Goal: Task Accomplishment & Management: Use online tool/utility

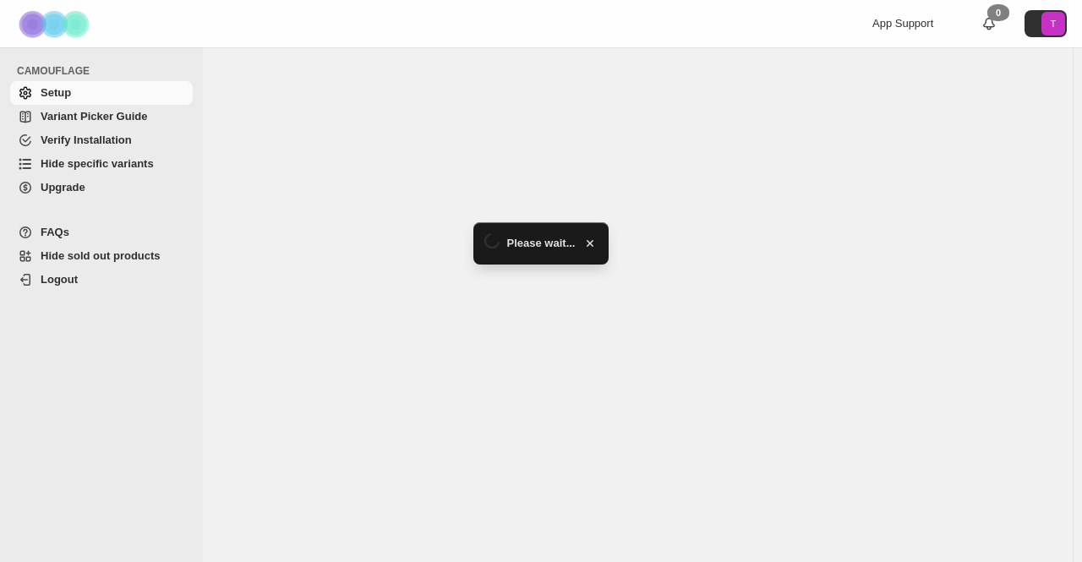
drag, startPoint x: 0, startPoint y: 0, endPoint x: 94, endPoint y: 164, distance: 189.0
click at [94, 164] on span "Hide specific variants" at bounding box center [97, 163] width 113 height 13
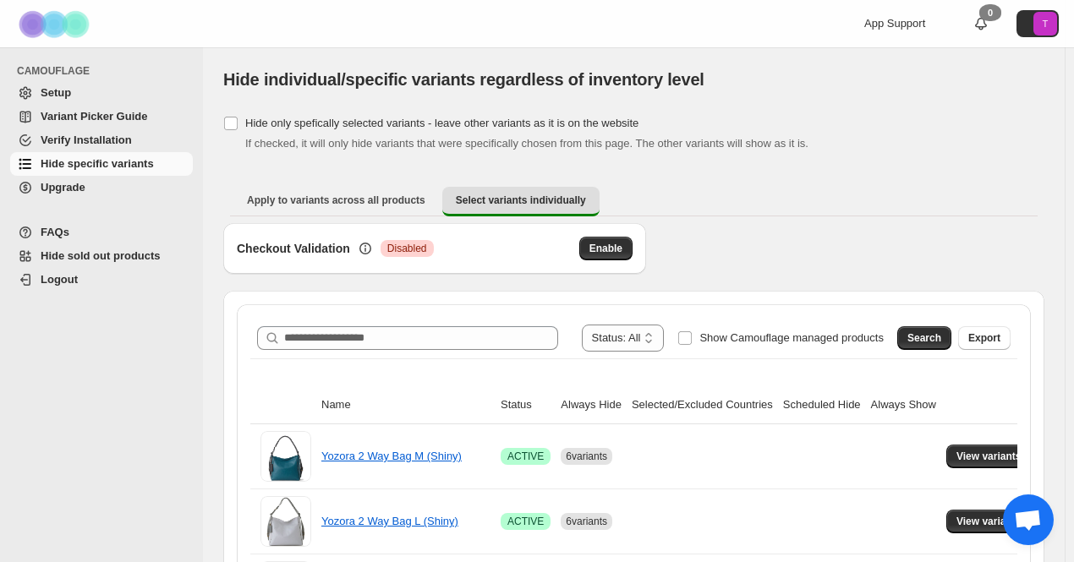
scroll to position [85, 0]
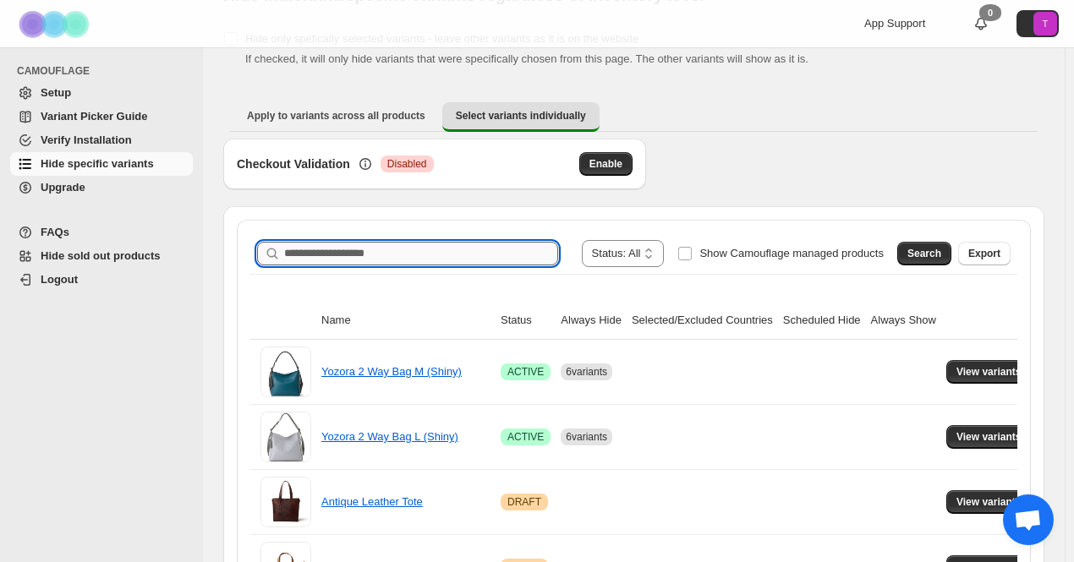
click at [324, 244] on input "Search product name" at bounding box center [421, 254] width 274 height 24
paste input "*******"
type input "*******"
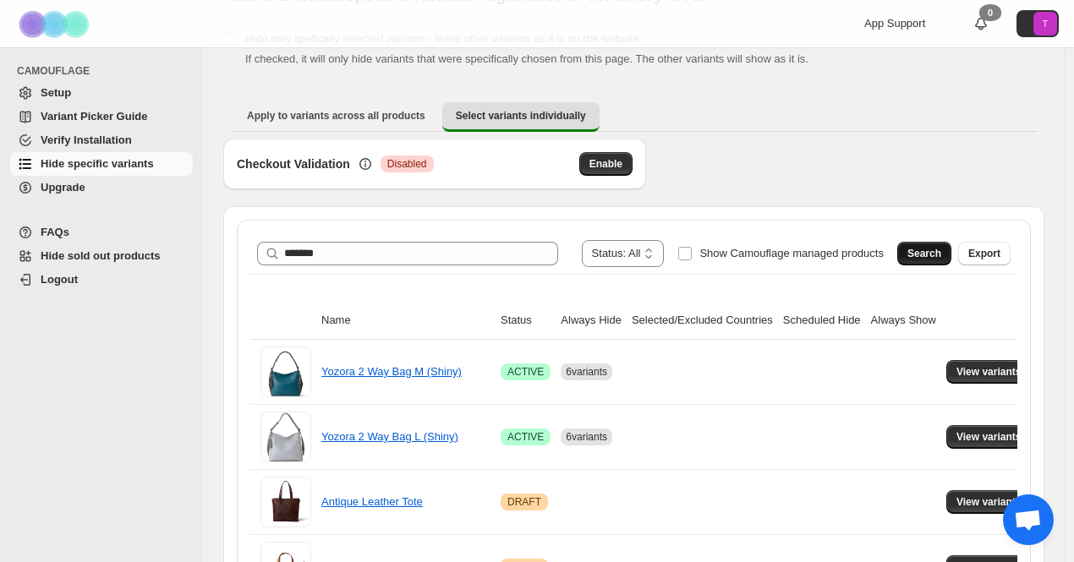
click at [933, 254] on span "Search" at bounding box center [924, 254] width 34 height 14
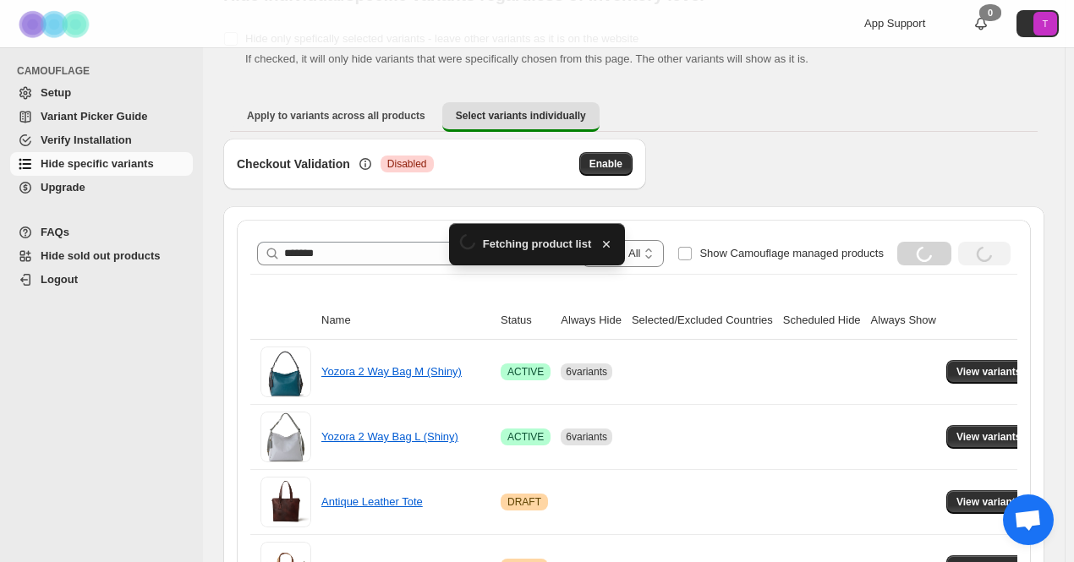
scroll to position [3, 0]
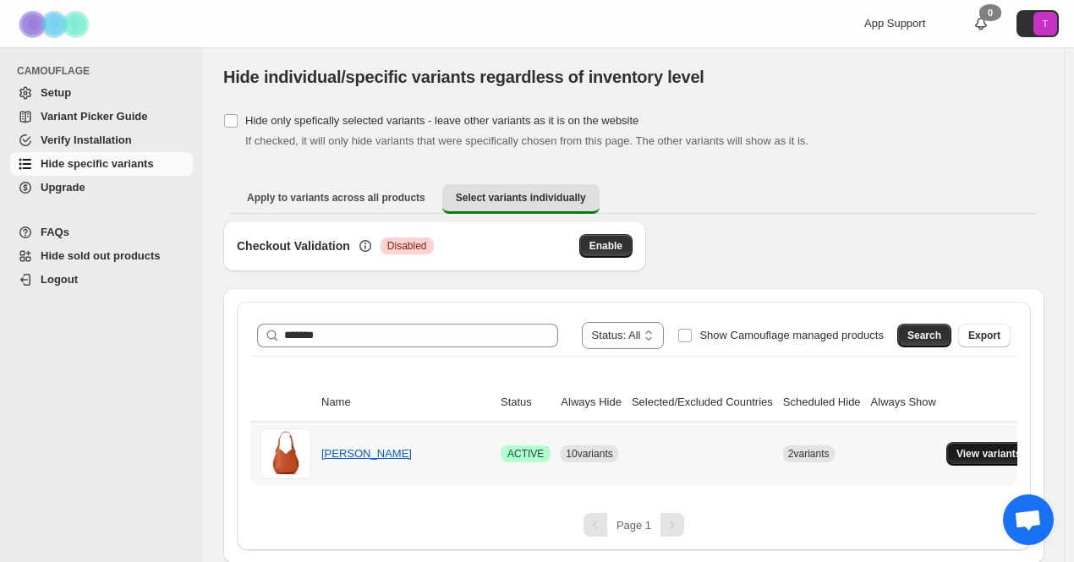
click at [965, 448] on span "View variants" at bounding box center [988, 454] width 65 height 14
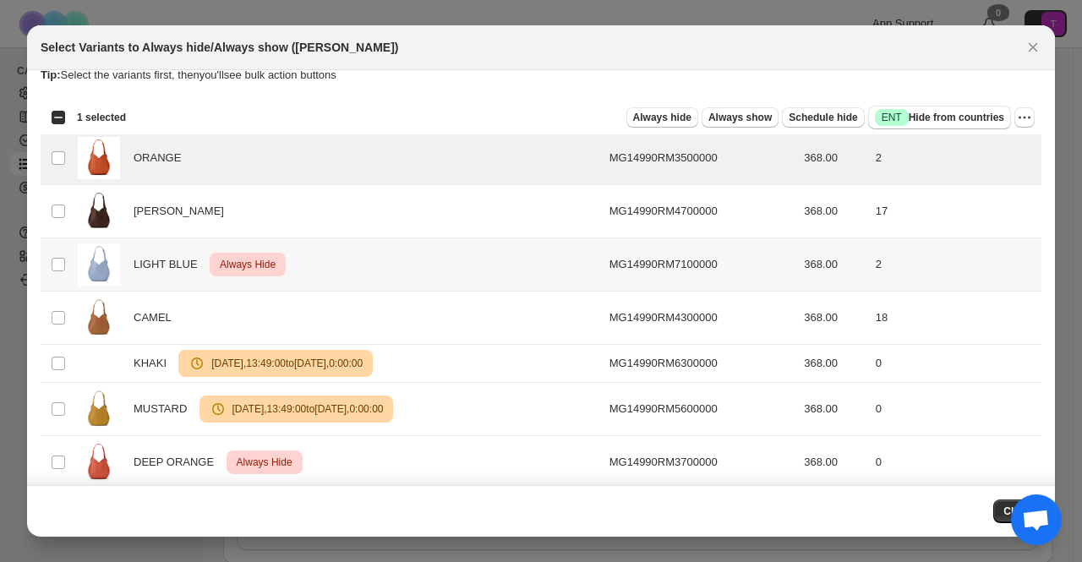
scroll to position [0, 0]
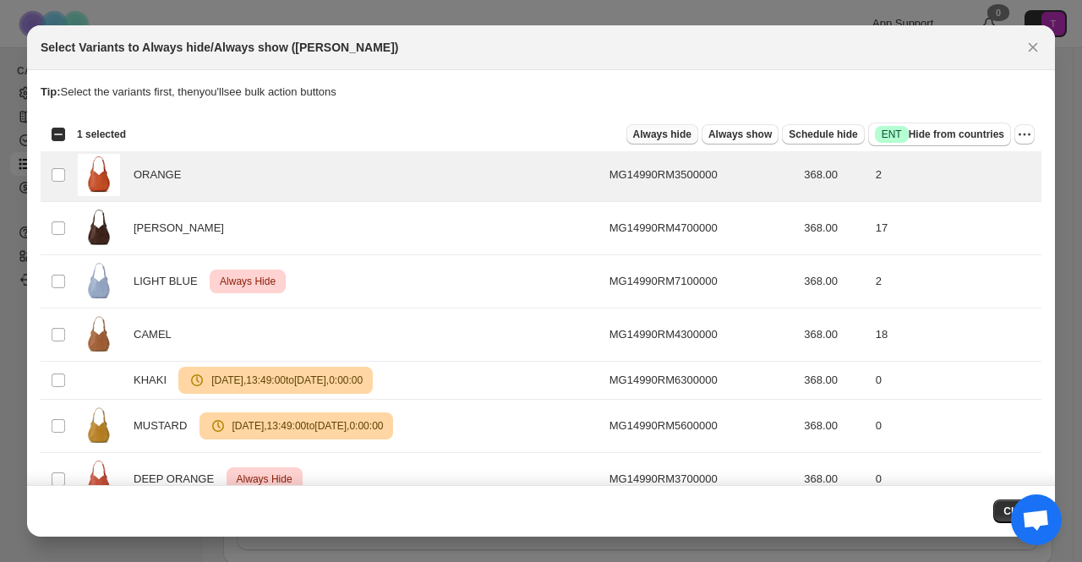
click at [654, 133] on span "Always hide" at bounding box center [662, 135] width 58 height 14
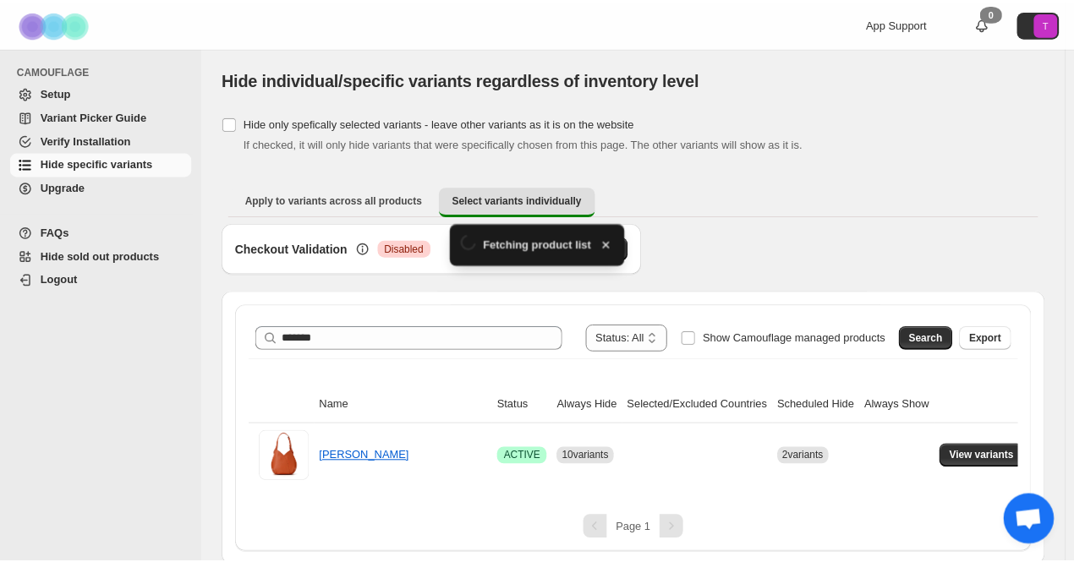
scroll to position [3, 0]
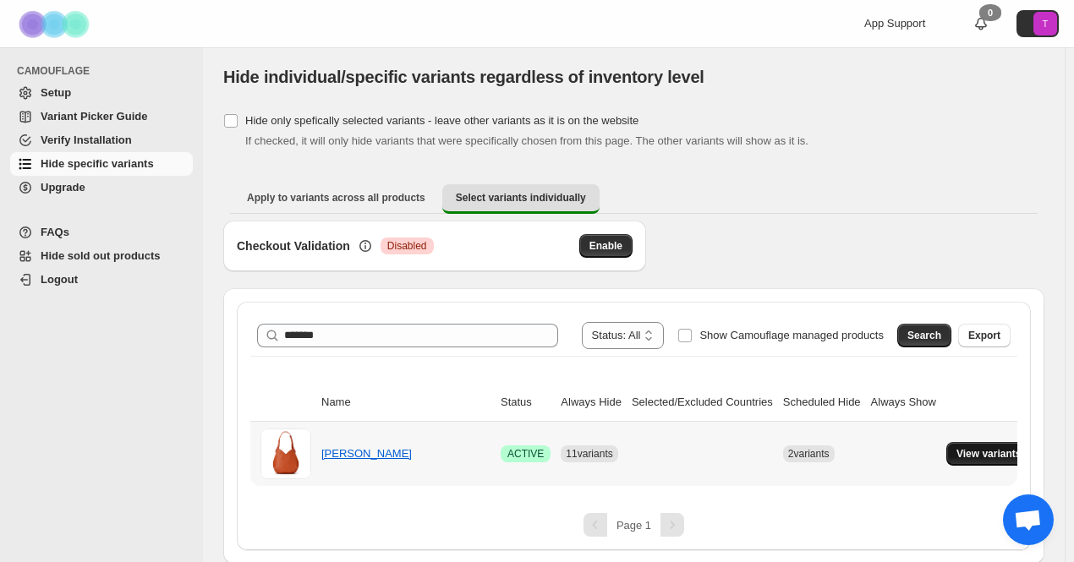
click at [975, 457] on span "View variants" at bounding box center [988, 454] width 65 height 14
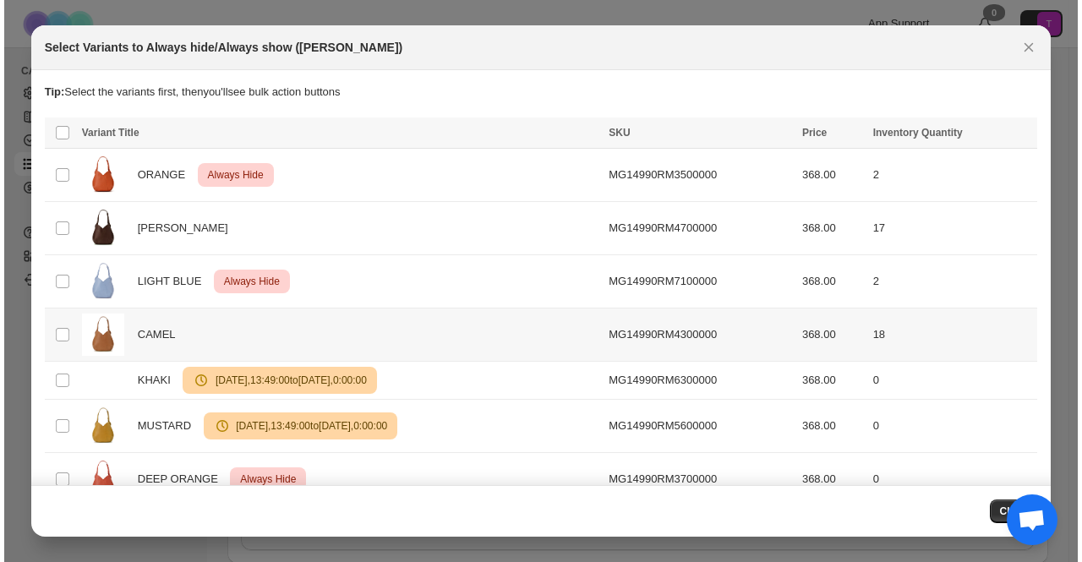
scroll to position [0, 0]
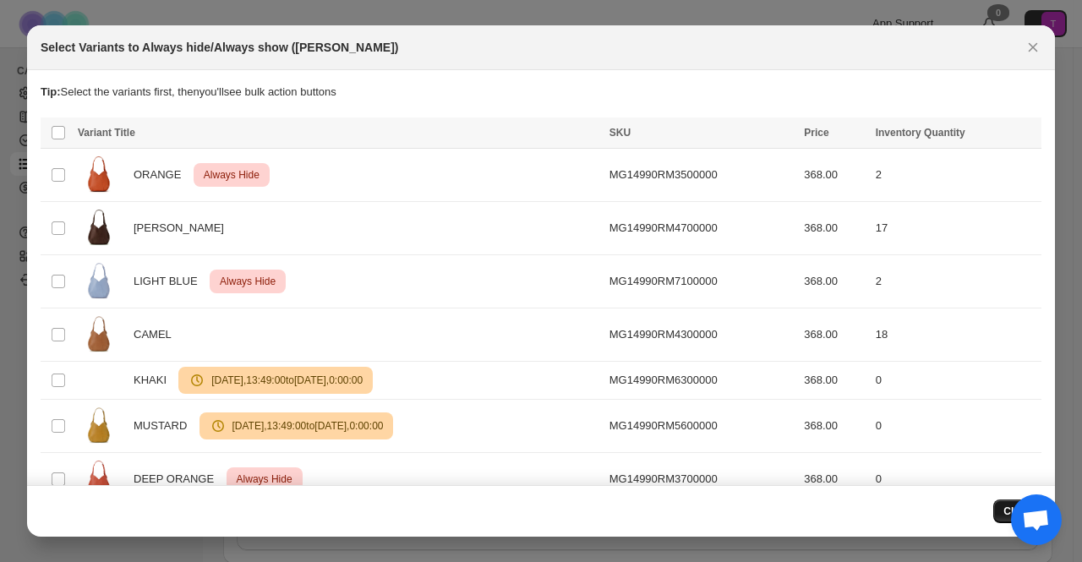
click at [1000, 508] on button "Close" at bounding box center [1017, 512] width 48 height 24
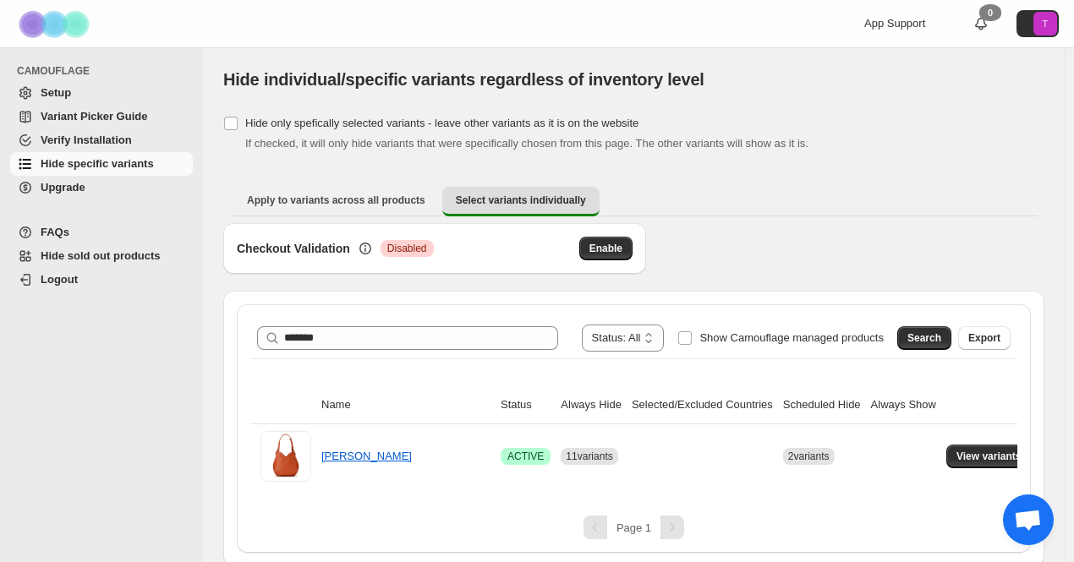
scroll to position [3, 0]
